Goal: Task Accomplishment & Management: Use online tool/utility

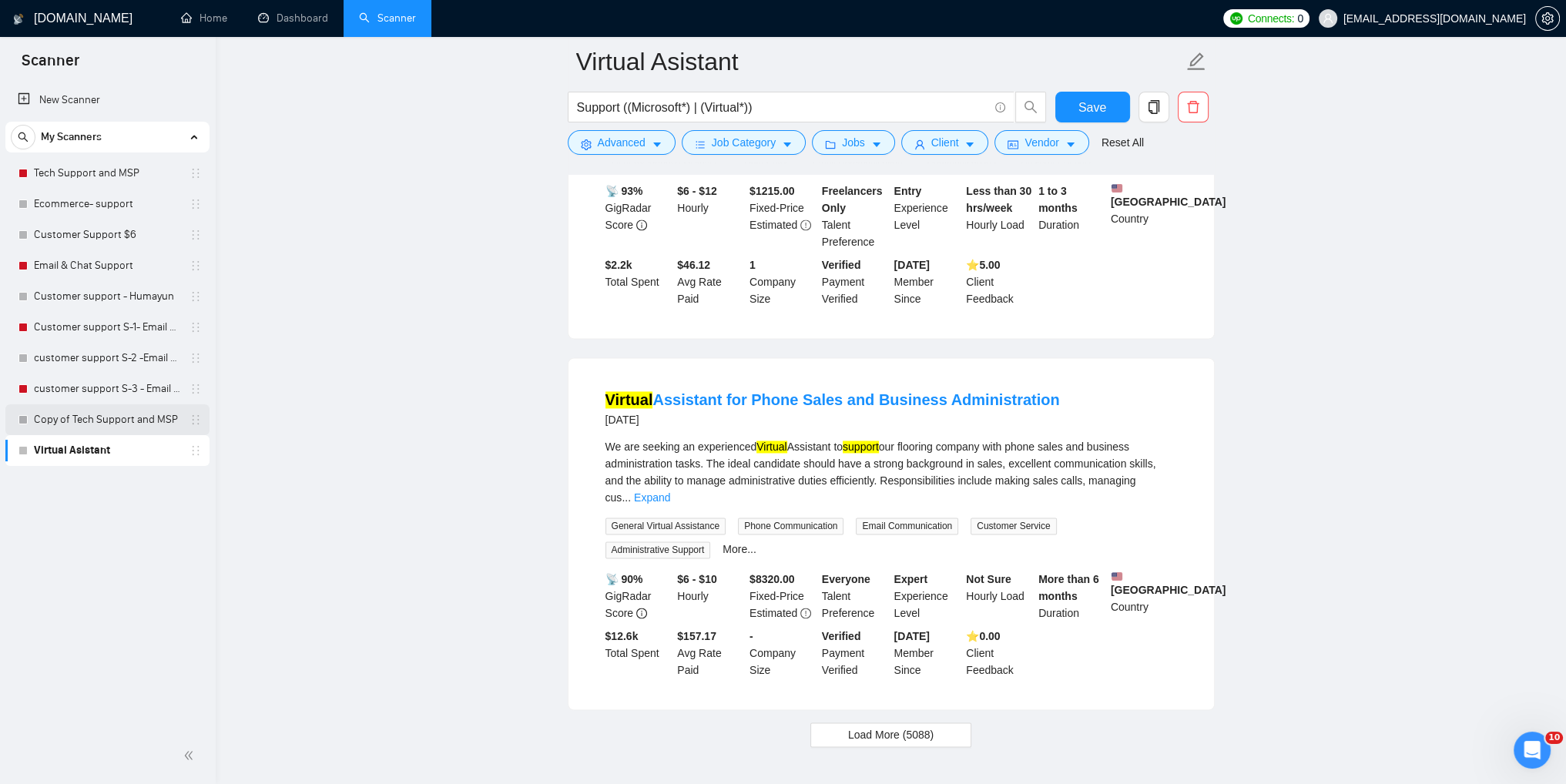
drag, startPoint x: 84, startPoint y: 423, endPoint x: 84, endPoint y: 413, distance: 10.0
click at [84, 423] on link "Copy of Tech Support and MSP" at bounding box center [107, 419] width 147 height 31
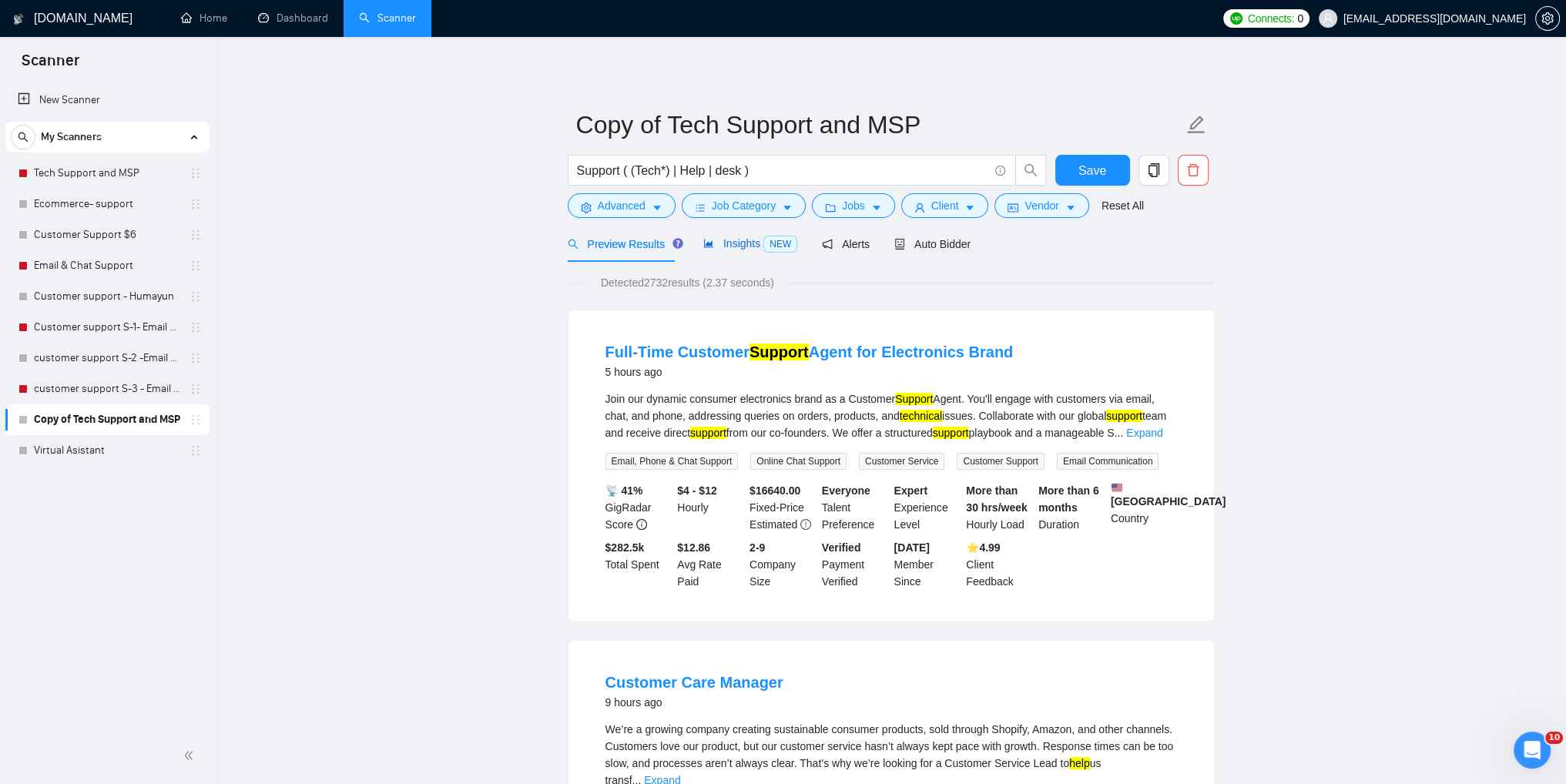
click at [709, 243] on icon "area-chart" at bounding box center [709, 243] width 11 height 11
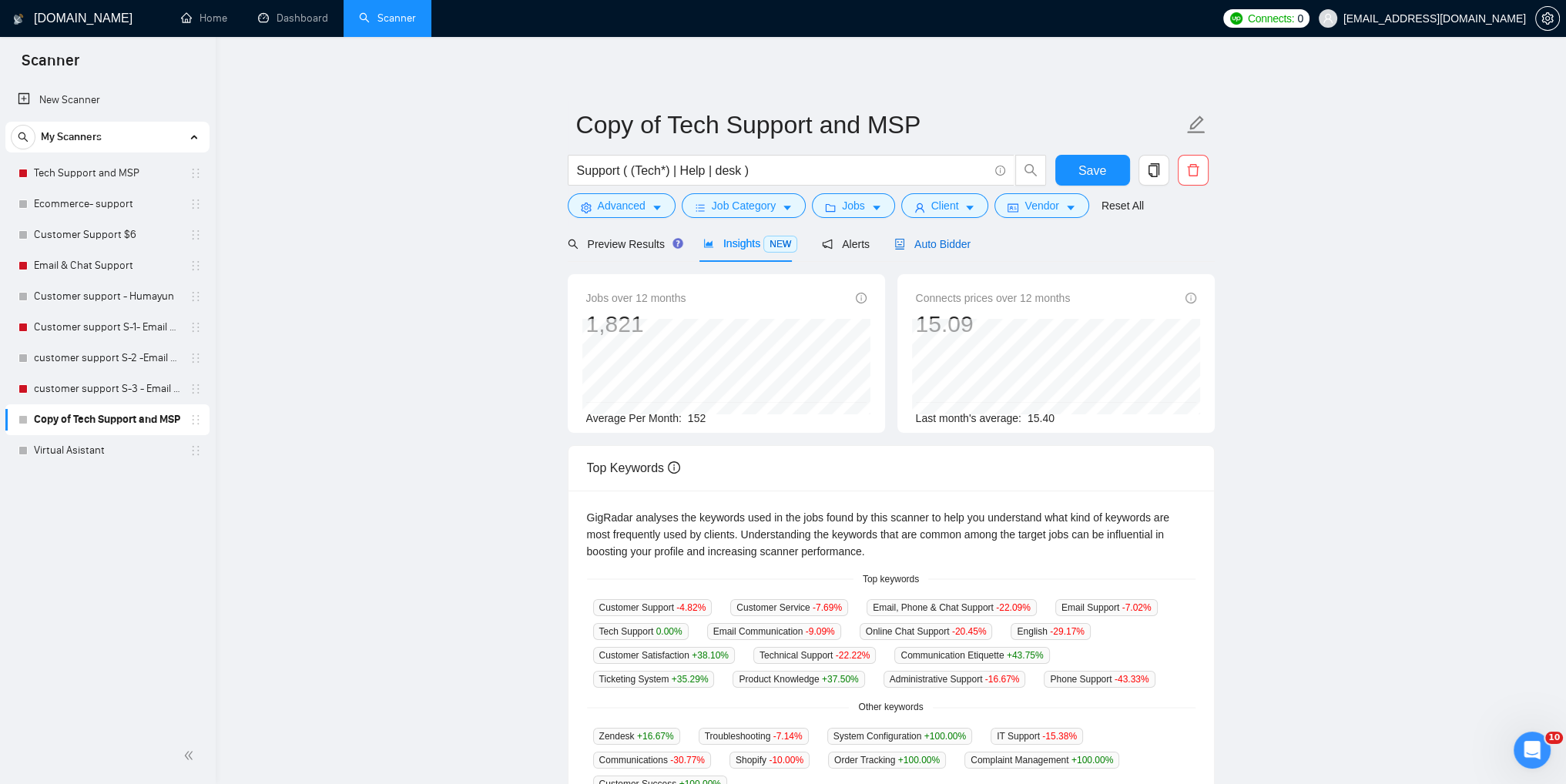
click at [918, 245] on span "Auto Bidder" at bounding box center [932, 244] width 76 height 13
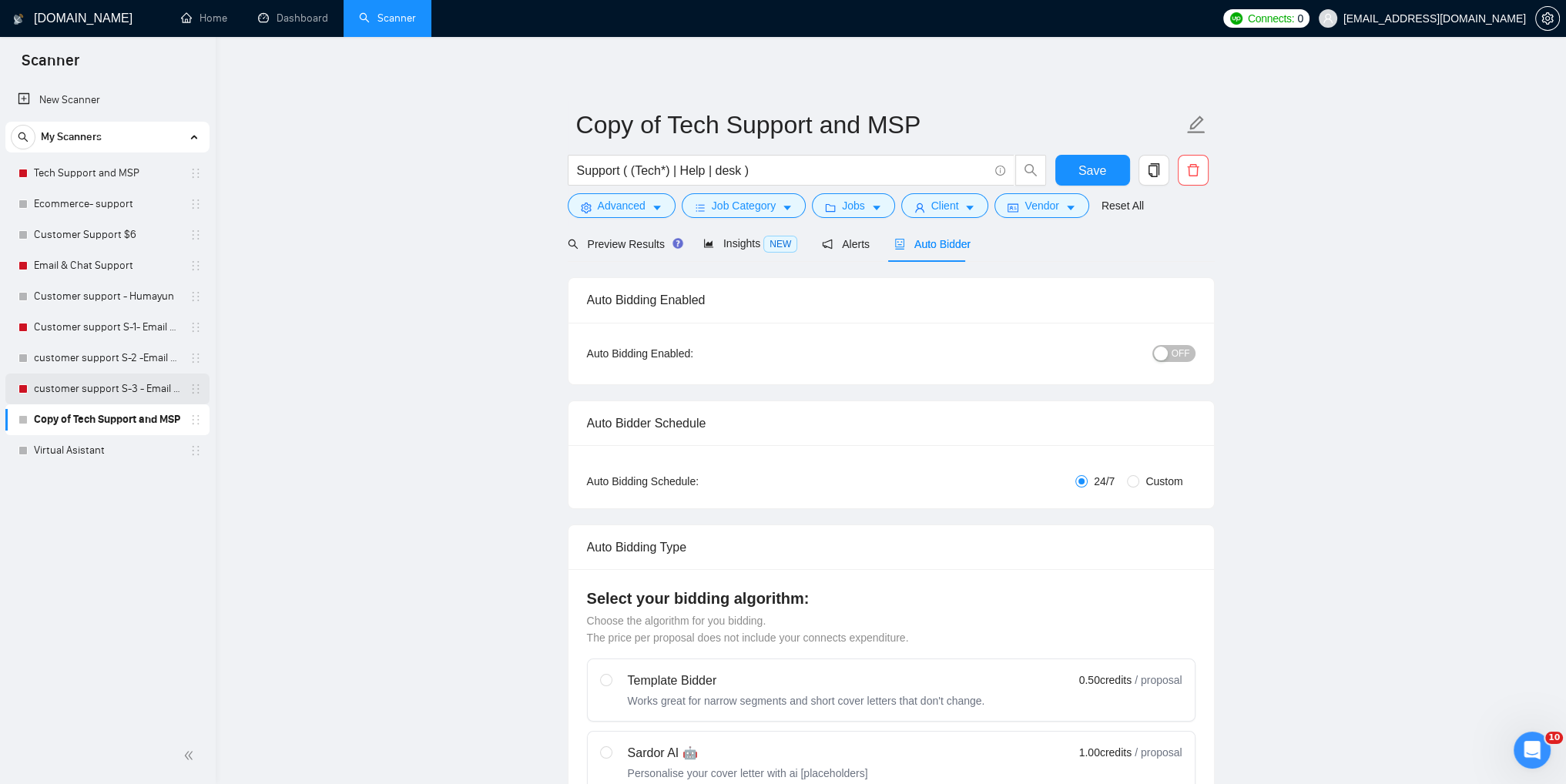
drag, startPoint x: 97, startPoint y: 386, endPoint x: 121, endPoint y: 386, distance: 24.0
click at [97, 386] on link "customer support S-3 - Email & Chat Support(Umair)" at bounding box center [107, 388] width 147 height 31
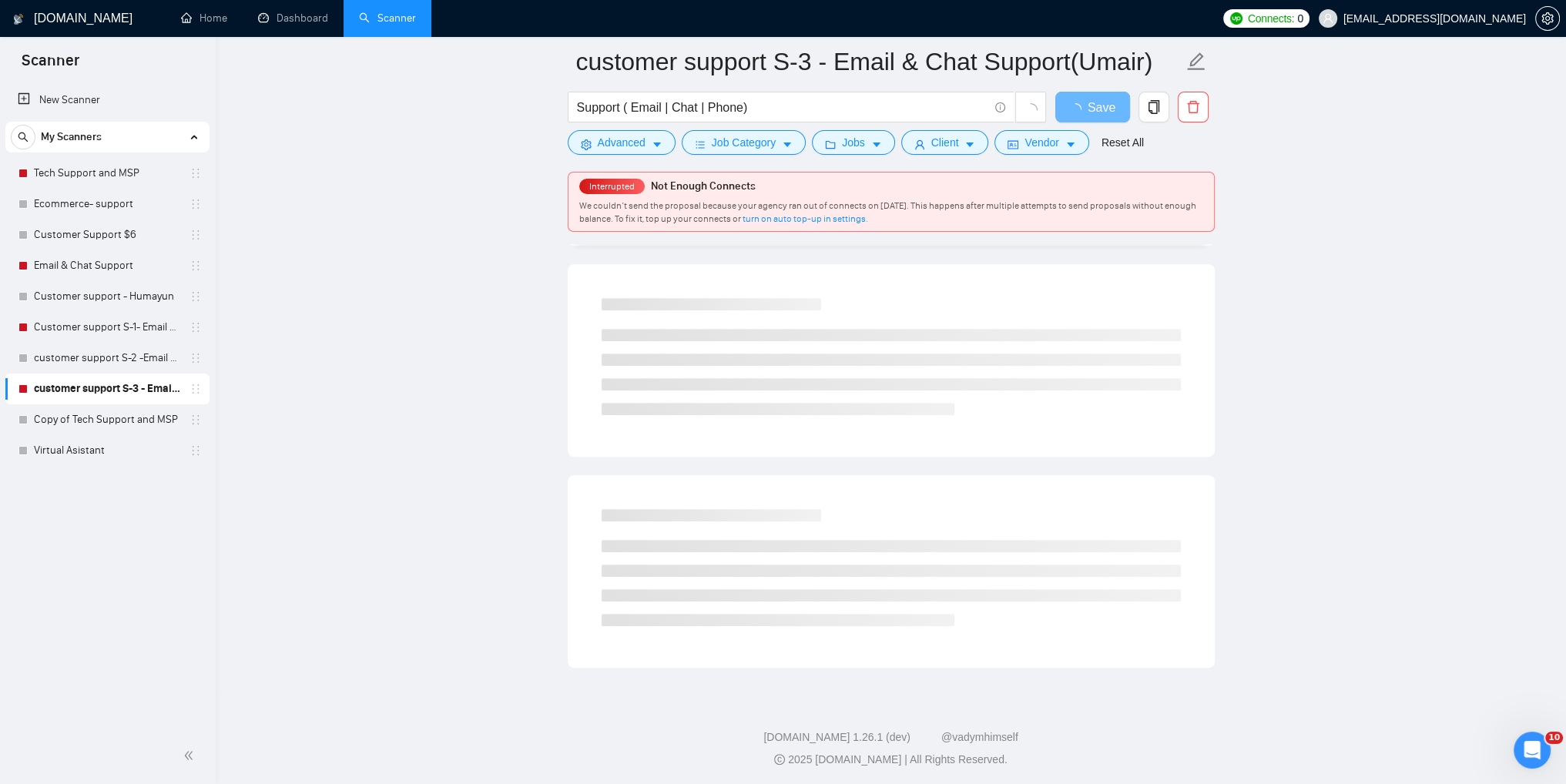
scroll to position [762, 0]
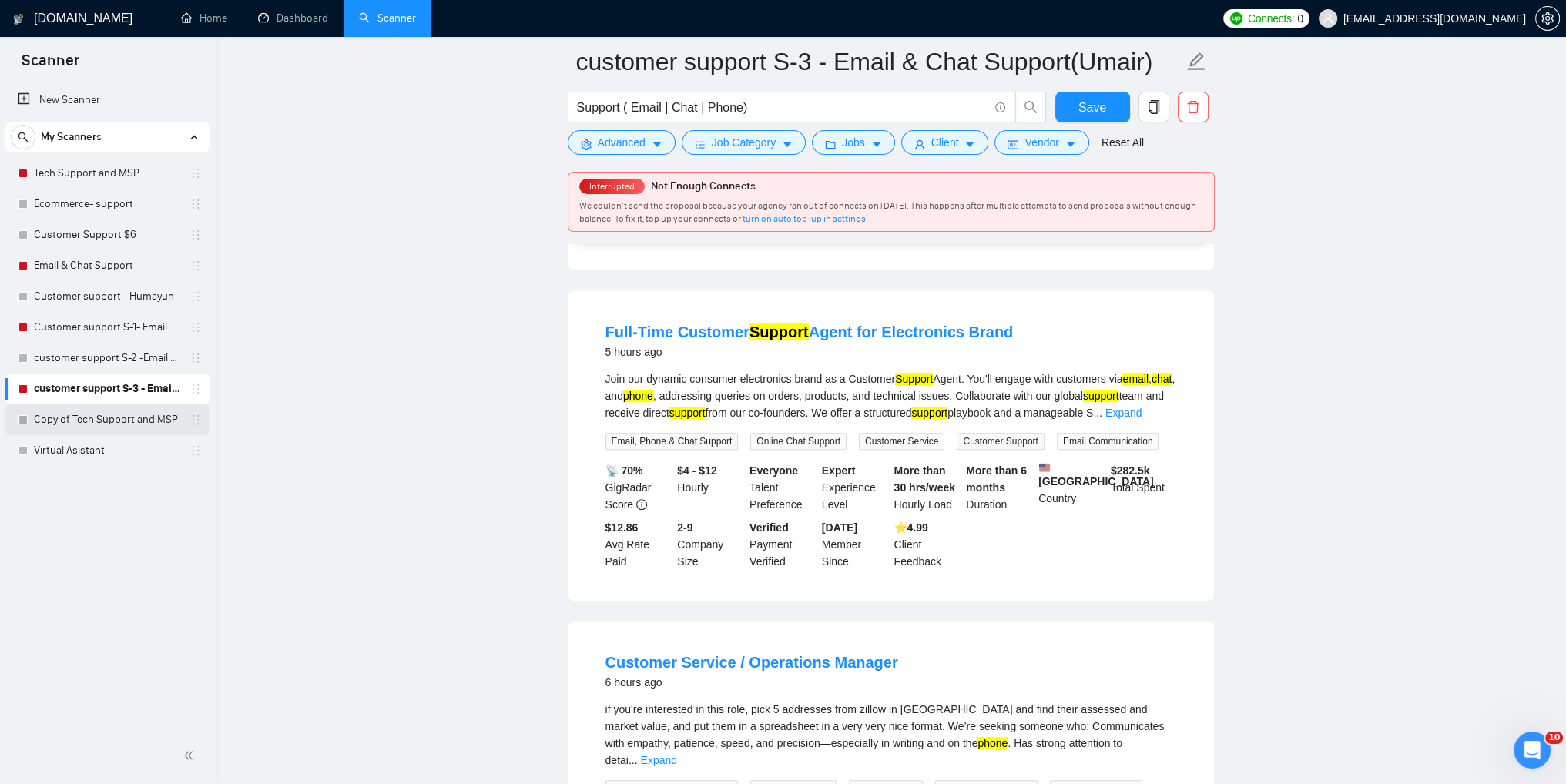
click at [95, 425] on link "Copy of Tech Support and MSP" at bounding box center [107, 419] width 147 height 31
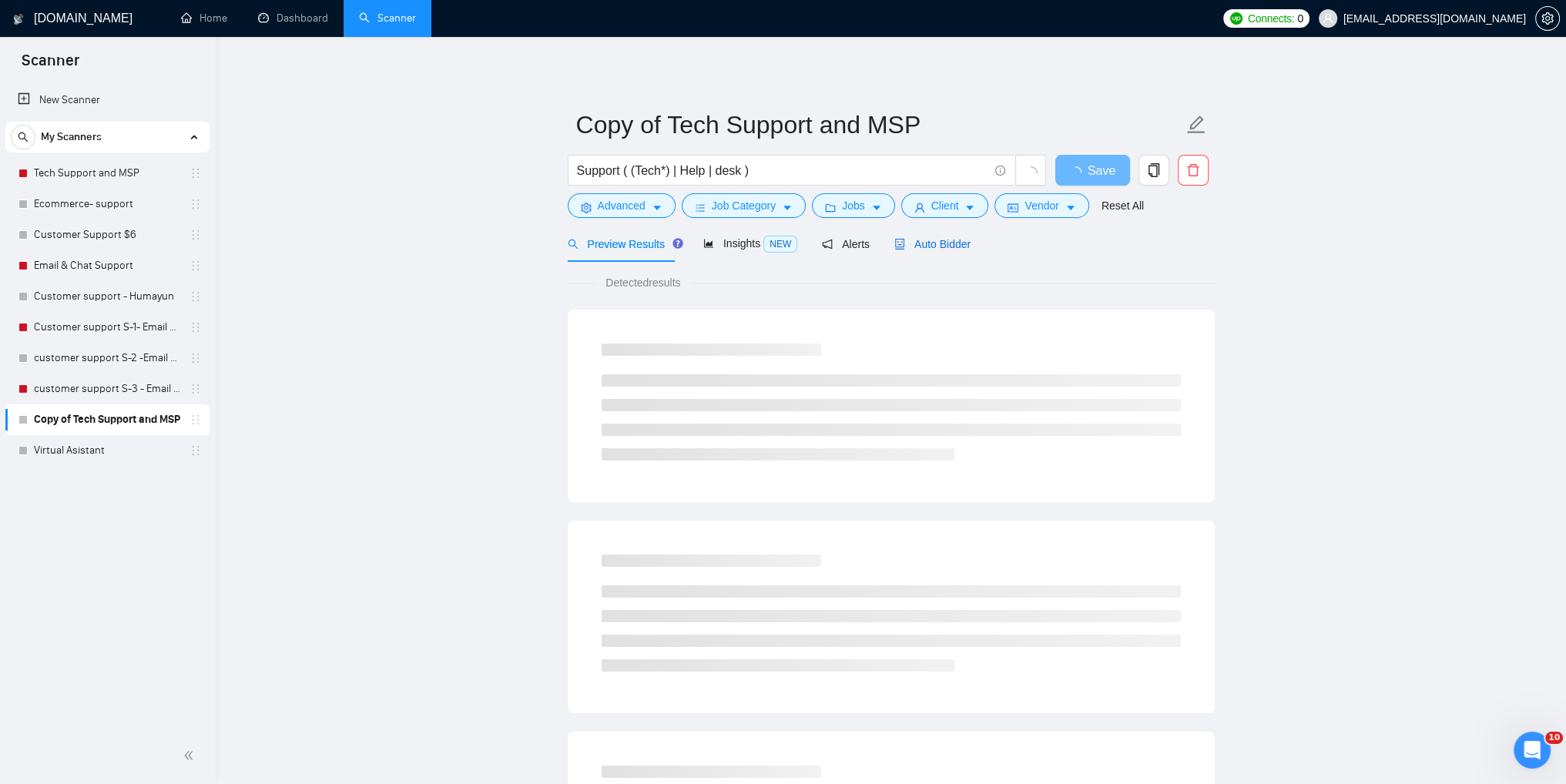
click at [925, 248] on span "Auto Bidder" at bounding box center [932, 244] width 76 height 13
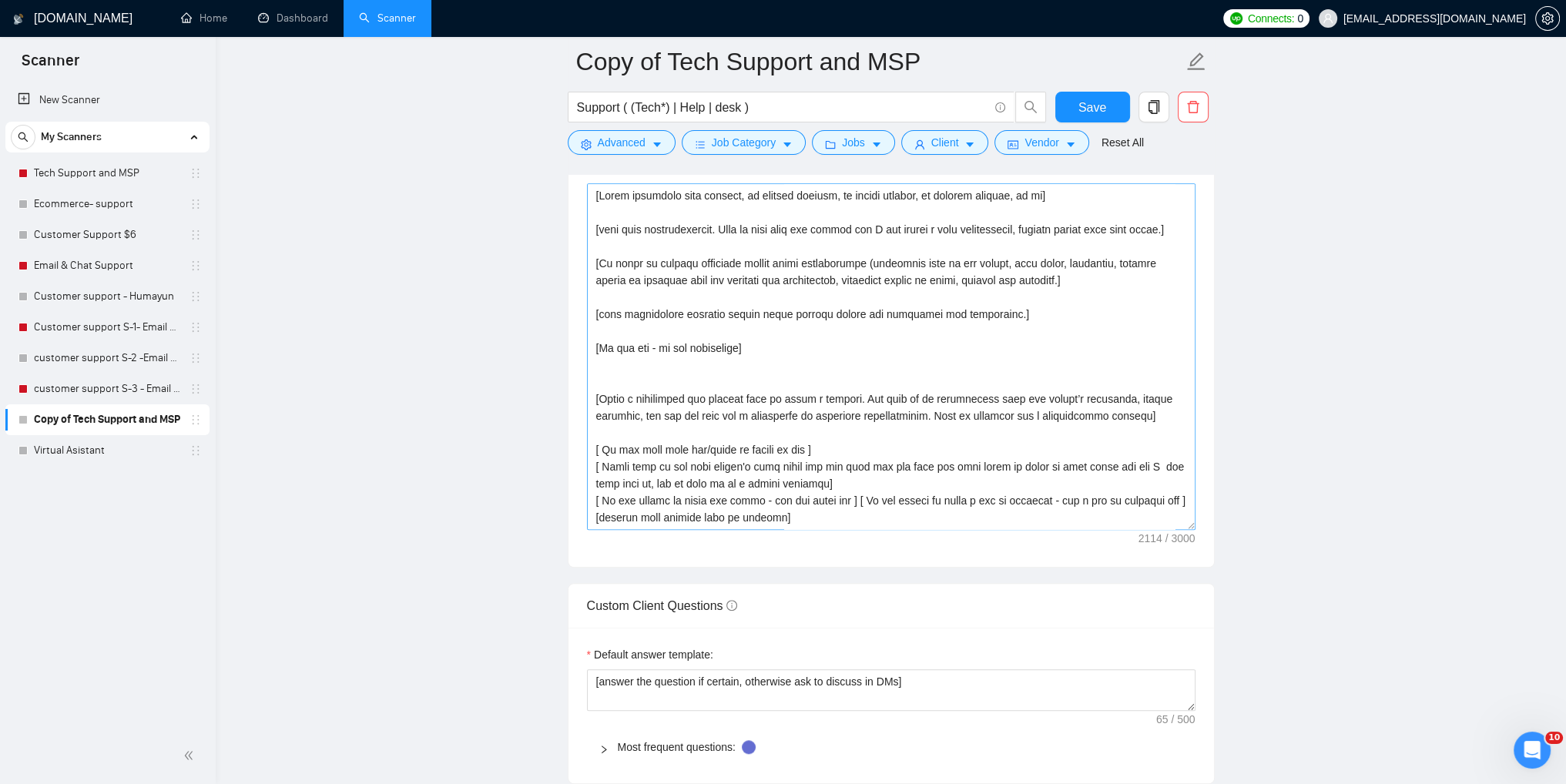
scroll to position [1240, 0]
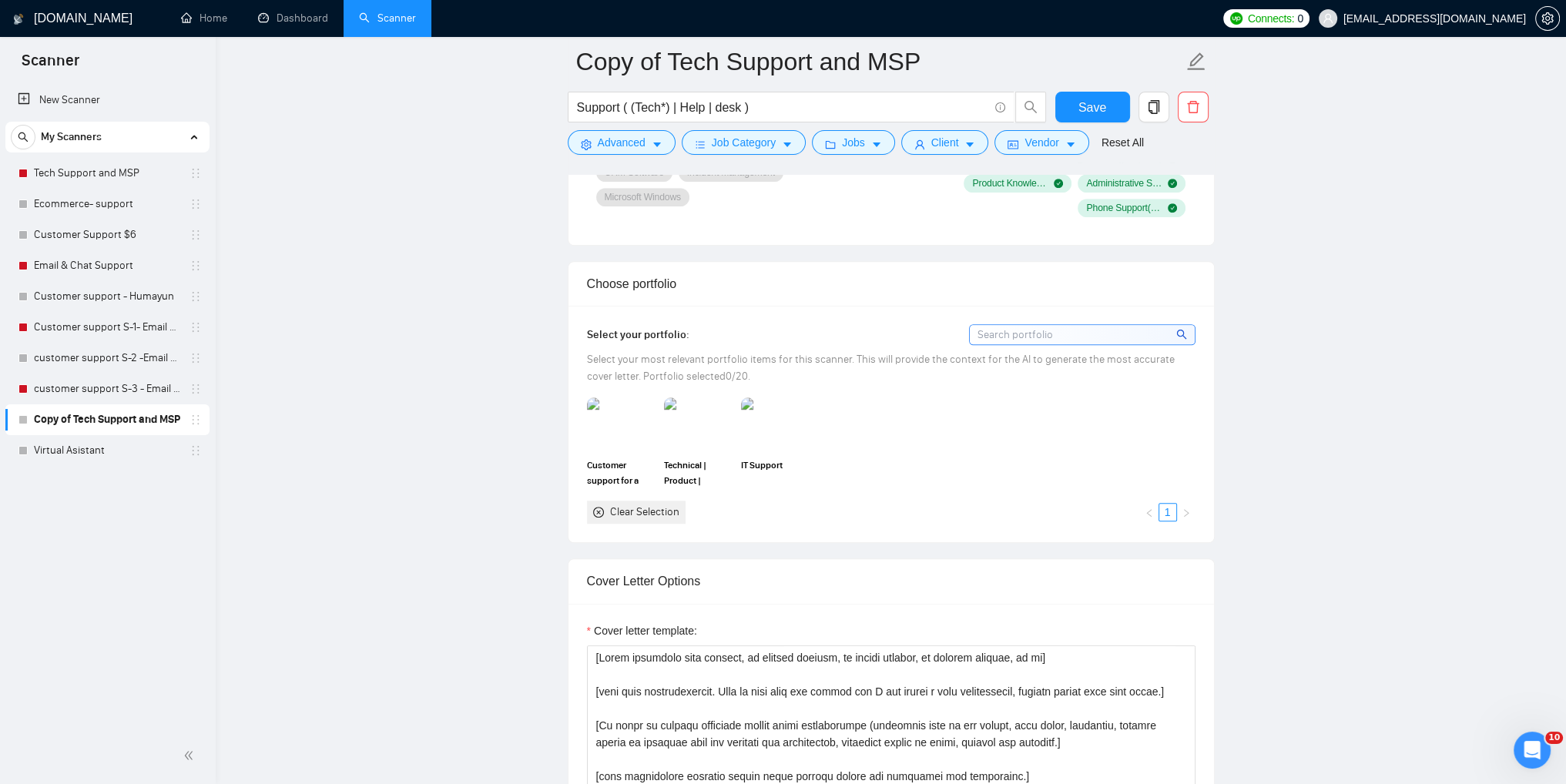
click at [183, 484] on div "New Scanner My Scanners Tech Support and MSP Ecommerce- support Customer Suppor…" at bounding box center [108, 405] width 216 height 646
